Goal: Information Seeking & Learning: Learn about a topic

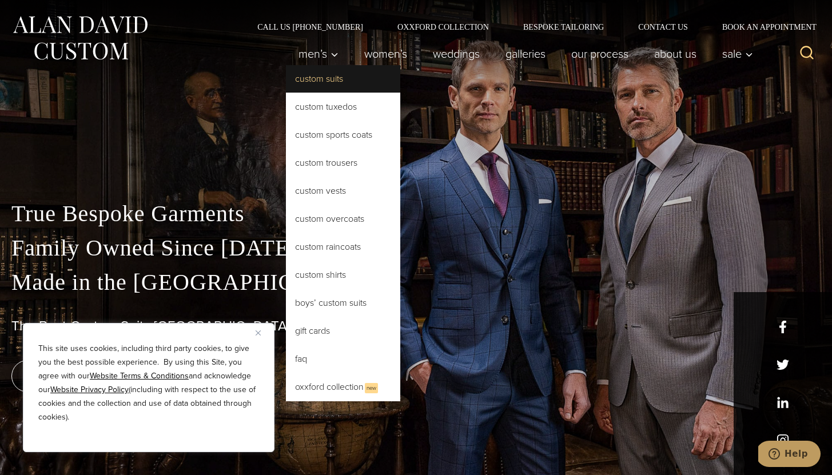
click at [314, 77] on link "Custom Suits" at bounding box center [343, 78] width 114 height 27
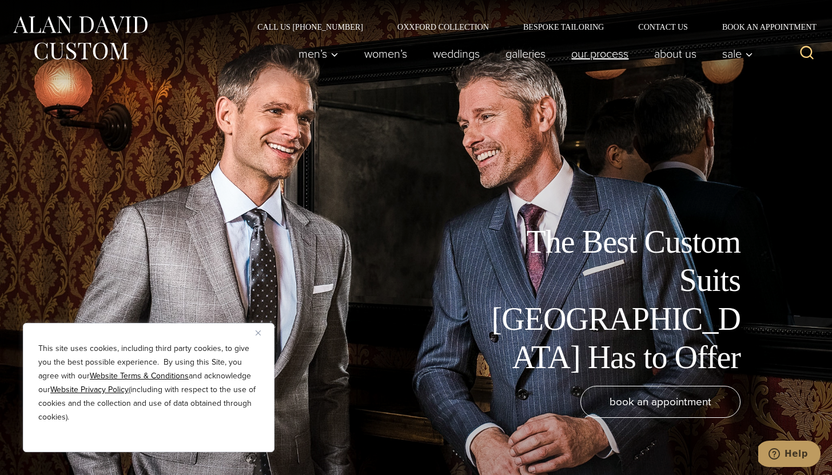
click at [585, 55] on link "Our Process" at bounding box center [600, 53] width 83 height 23
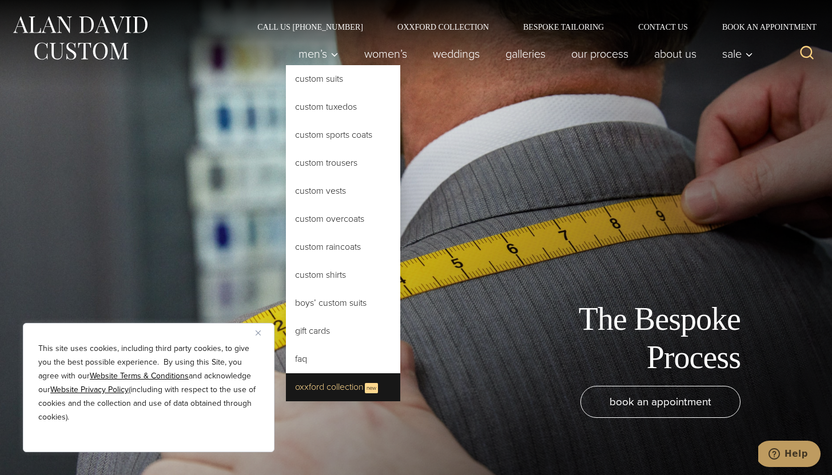
click at [331, 388] on link "Oxxford Collection New" at bounding box center [343, 388] width 114 height 28
